Goal: Use online tool/utility: Use online tool/utility

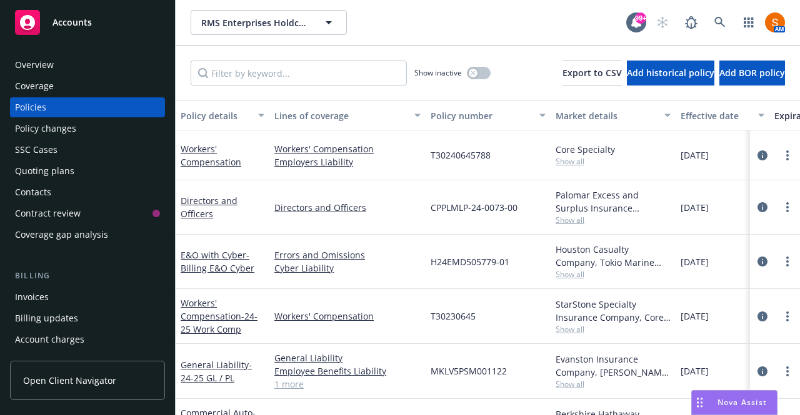
click at [723, 405] on span "Nova Assist" at bounding box center [741, 402] width 49 height 11
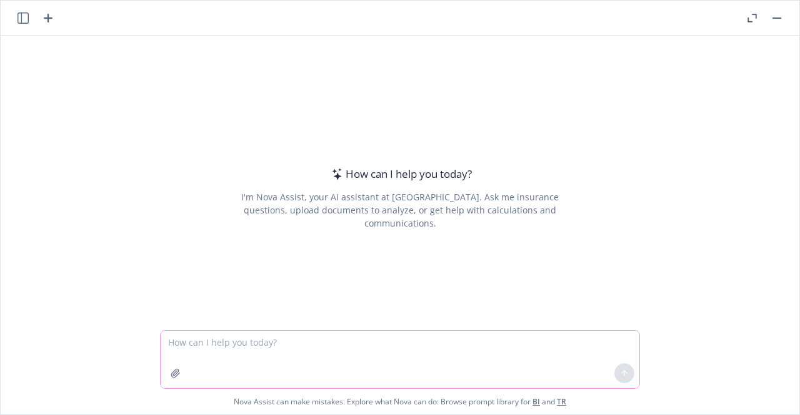
click at [342, 345] on textarea at bounding box center [400, 359] width 478 height 57
paste textarea "Line of Coverage 2024 Premium 2025 Premium Change ($) Change (%) Rate Trend Not…"
type textarea "Can you put this into a grid for me please? Line of Coverage 2024 Premium 2025 …"
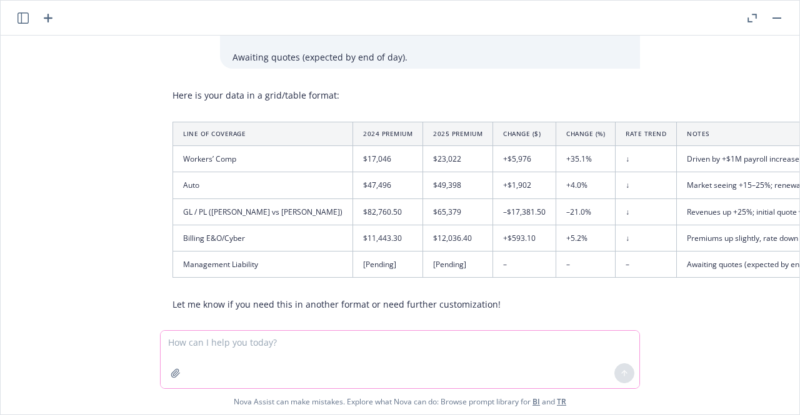
scroll to position [1009, 0]
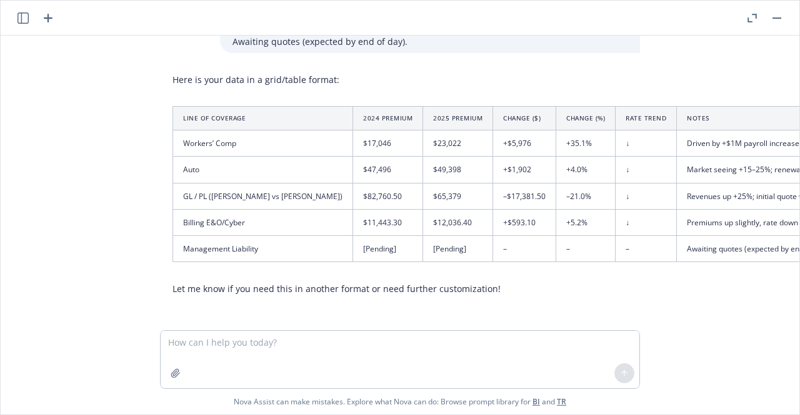
click at [423, 238] on td "[Pending]" at bounding box center [458, 248] width 70 height 26
click at [442, 254] on div "Here is your data in a grid/table format: Line of Coverage 2024 Premium 2025 Pr…" at bounding box center [627, 184] width 934 height 232
click at [756, 14] on icon "button" at bounding box center [751, 18] width 9 height 9
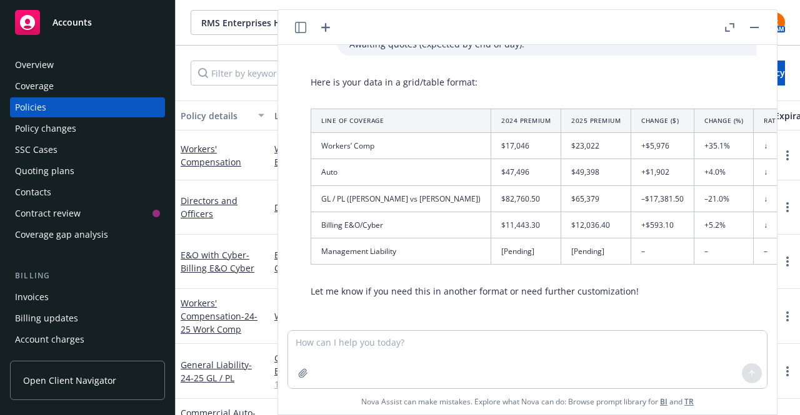
click at [755, 29] on button "button" at bounding box center [753, 27] width 15 height 15
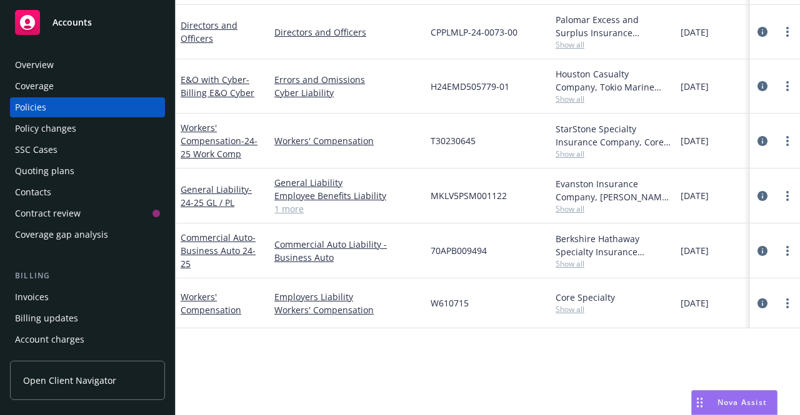
scroll to position [0, 0]
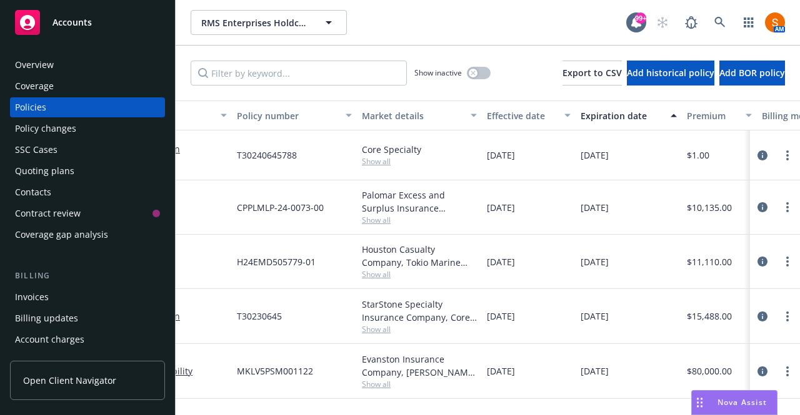
scroll to position [0, 311]
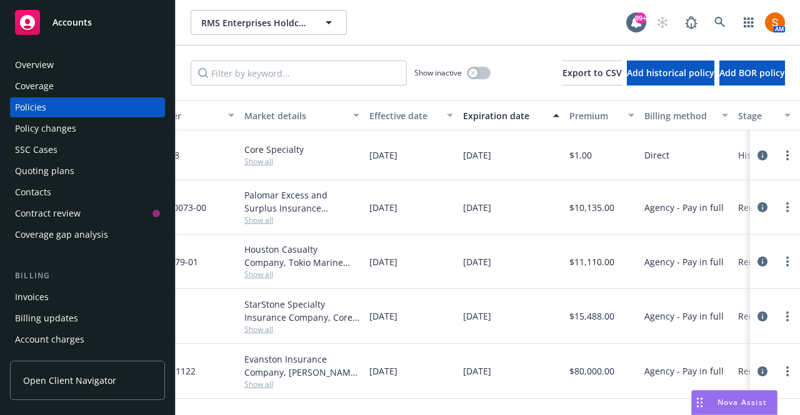
click at [591, 207] on span "$10,135.00" at bounding box center [591, 207] width 45 height 13
copy span "$10,135.00"
click at [730, 402] on span "Nova Assist" at bounding box center [741, 402] width 49 height 11
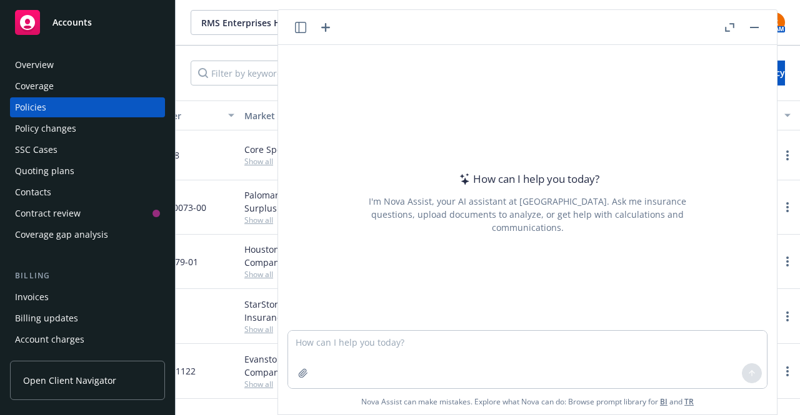
click at [753, 27] on rect "button" at bounding box center [754, 27] width 9 height 1
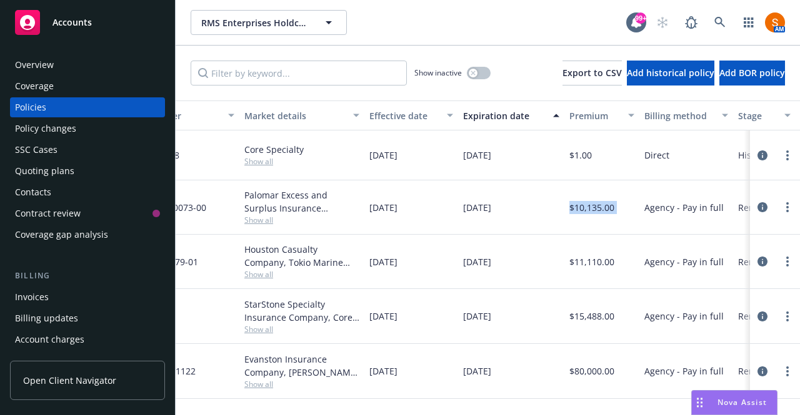
click at [751, 400] on span "Nova Assist" at bounding box center [741, 402] width 49 height 11
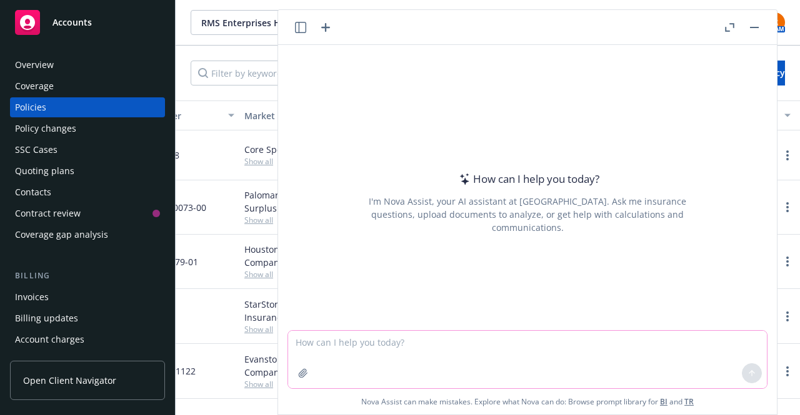
click at [415, 339] on textarea at bounding box center [527, 359] width 478 height 57
type textarea "Please place this into a grid for me"
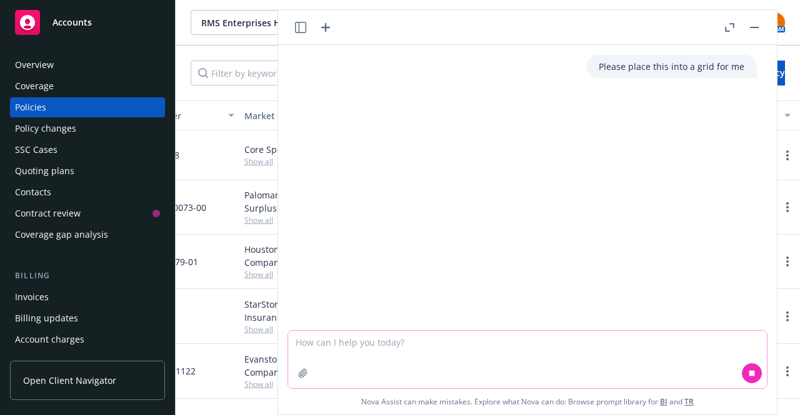
paste textarea "Line of Coverage 2024 Premium 2025 Premium Change ($) Change (%) Rate Trend Not…"
type textarea "Line of Coverage 2024 Premium 2025 Premium Change ($) Change (%) Rate Trend Not…"
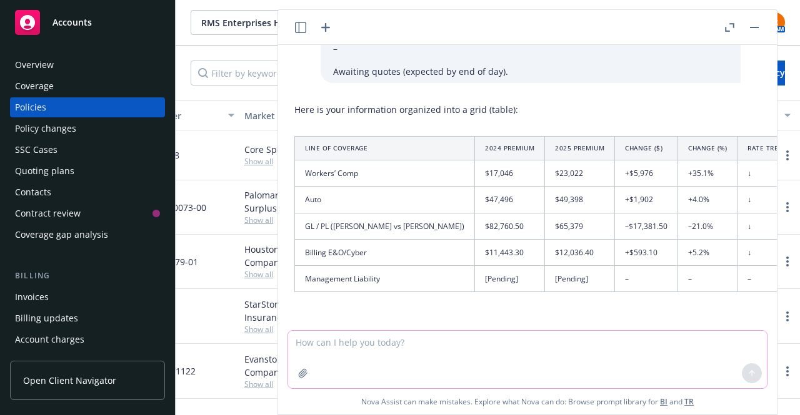
scroll to position [1084, 16]
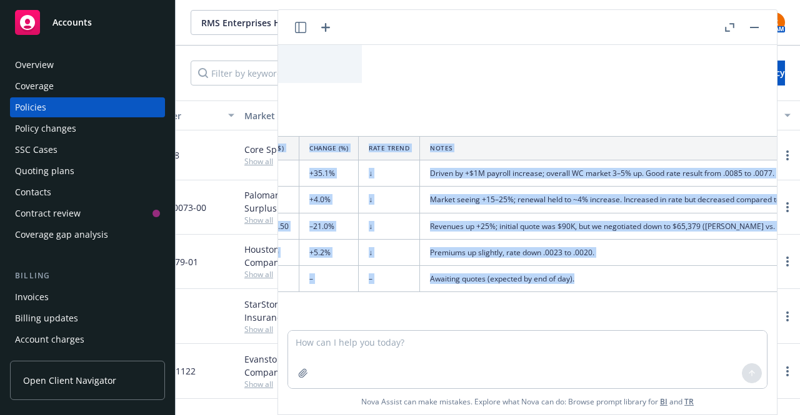
drag, startPoint x: 295, startPoint y: 137, endPoint x: 751, endPoint y: 285, distance: 480.0
click at [751, 285] on table "Line of Coverage 2024 Premium 2025 Premium Change ($) Change (%) Rate Trend Not…" at bounding box center [386, 214] width 941 height 156
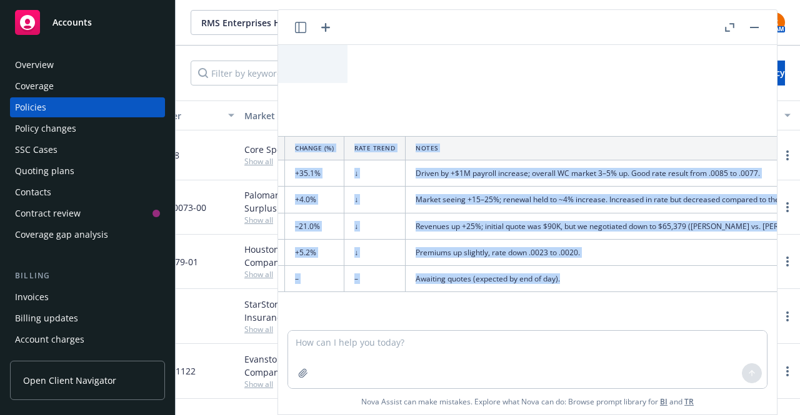
click at [751, 285] on td "Awaiting quotes (expected by end of day)." at bounding box center [623, 278] width 437 height 26
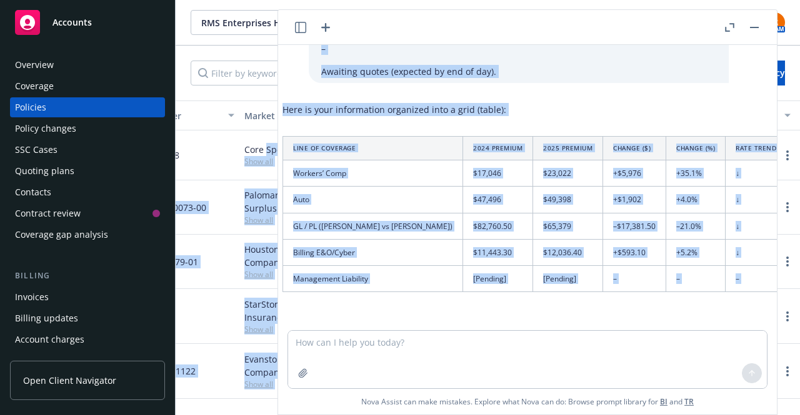
scroll to position [1084, 0]
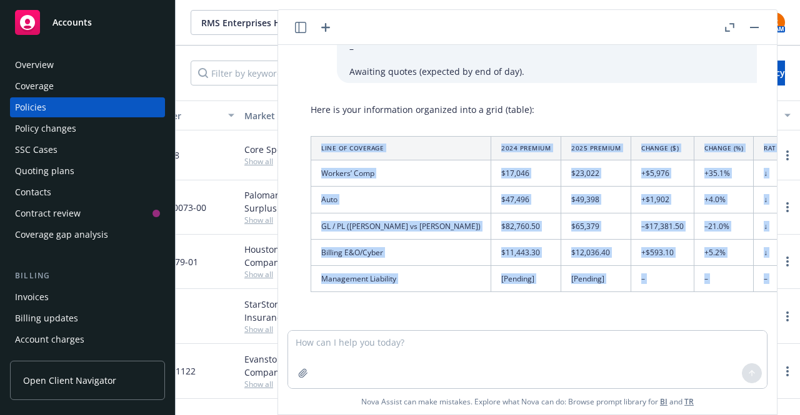
drag, startPoint x: 748, startPoint y: 285, endPoint x: 318, endPoint y: 151, distance: 450.8
click at [318, 151] on table "Line of Coverage 2024 Premium 2025 Premium Change ($) Change (%) Rate Trend Not…" at bounding box center [780, 214] width 941 height 156
copy table "Line of Coverage 2024 Premium 2025 Premium Change ($) Change (%) Rate Trend Not…"
click at [755, 27] on rect "button" at bounding box center [754, 27] width 9 height 1
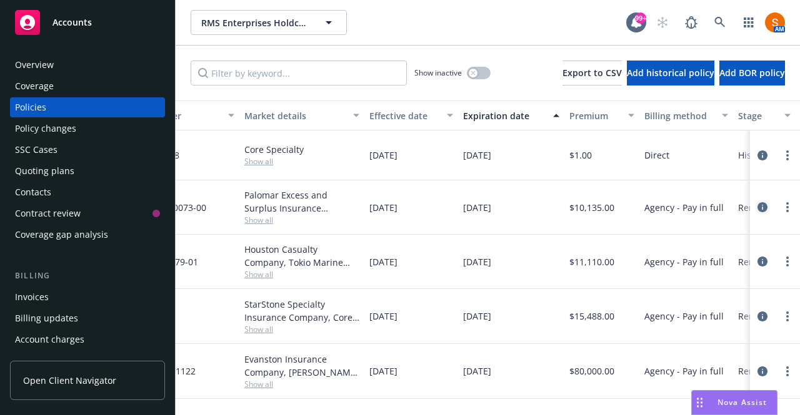
click at [757, 203] on icon "circleInformation" at bounding box center [762, 207] width 10 height 10
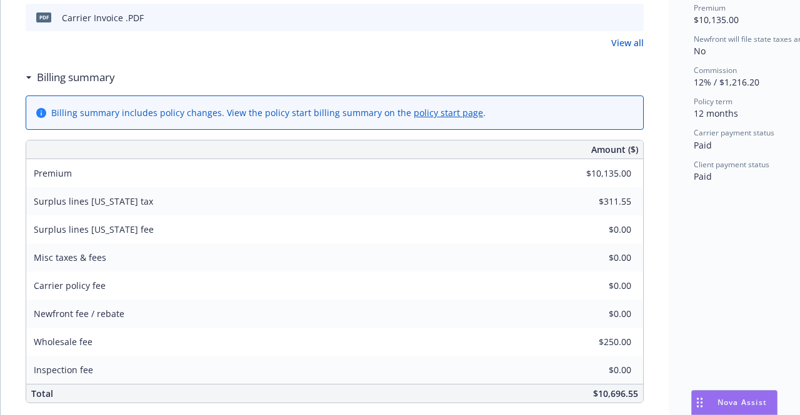
scroll to position [535, 0]
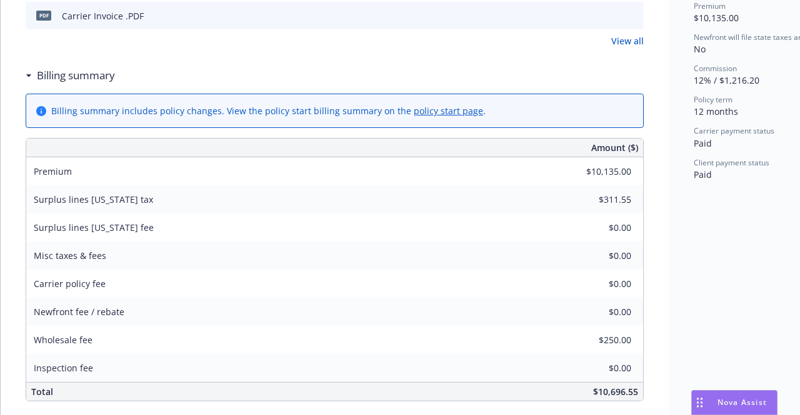
click at [621, 390] on span "$10,696.55" at bounding box center [615, 392] width 45 height 12
copy div "$10,696.55"
